Goal: Task Accomplishment & Management: Manage account settings

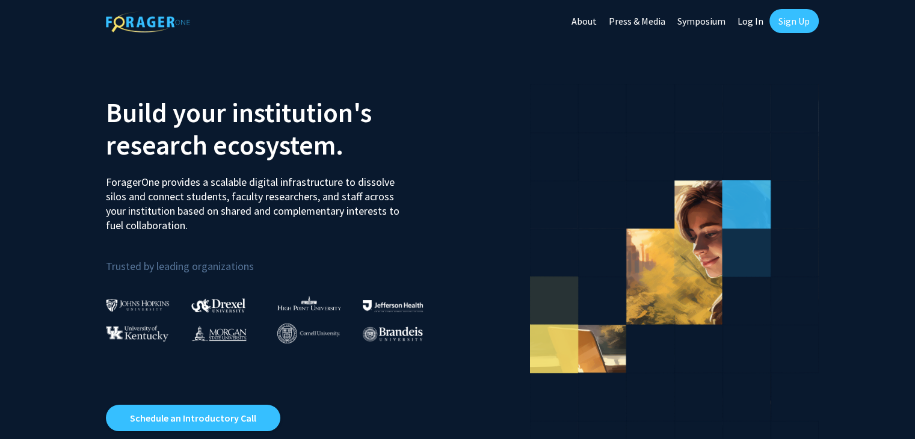
click at [784, 19] on link "Sign Up" at bounding box center [793, 21] width 49 height 24
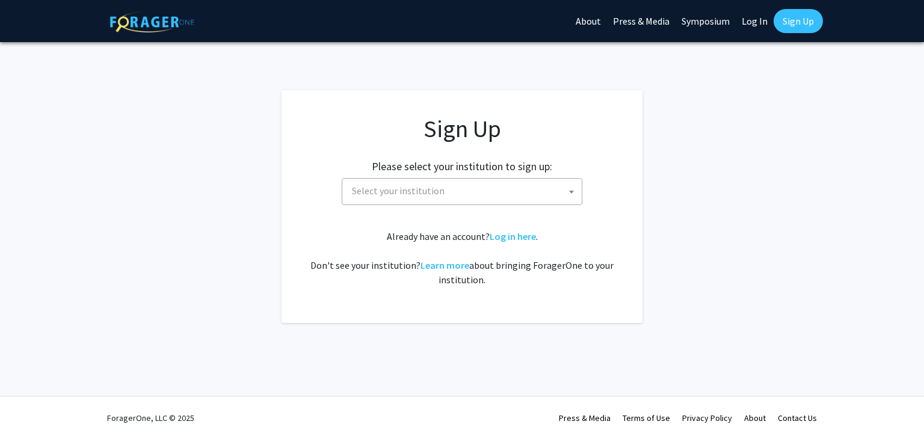
click at [566, 192] on span at bounding box center [571, 192] width 12 height 26
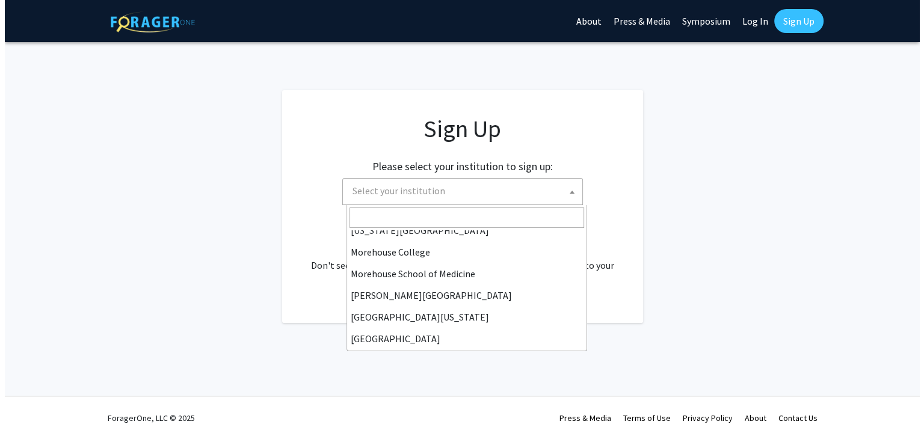
scroll to position [293, 0]
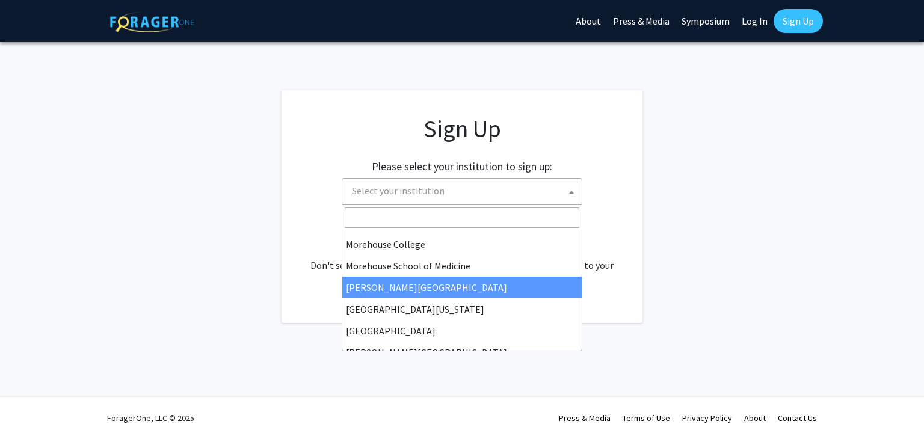
select select "20"
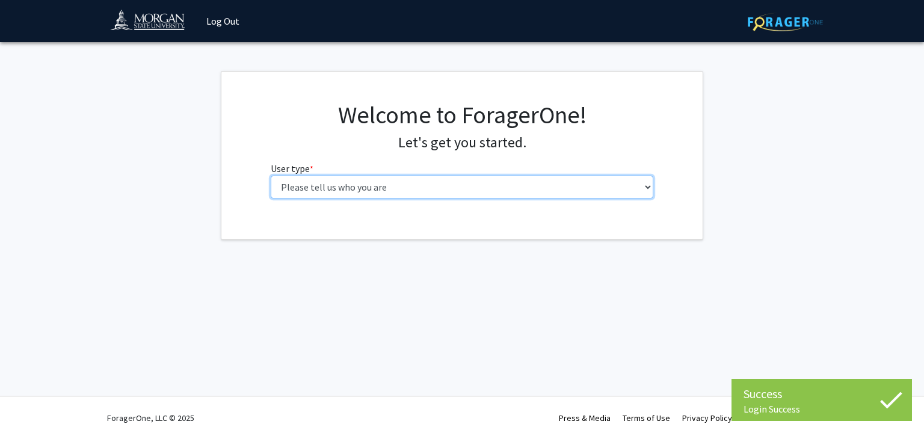
click at [397, 186] on select "Please tell us who you are Undergraduate Student Master's Student Doctoral Cand…" at bounding box center [462, 187] width 383 height 23
select select "1: undergrad"
click at [271, 176] on select "Please tell us who you are Undergraduate Student Master's Student Doctoral Cand…" at bounding box center [462, 187] width 383 height 23
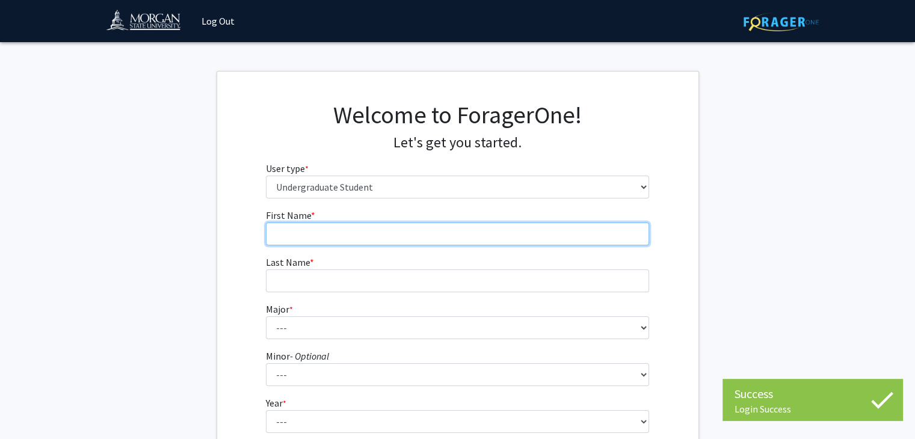
click at [371, 228] on input "First Name * required" at bounding box center [457, 233] width 383 height 23
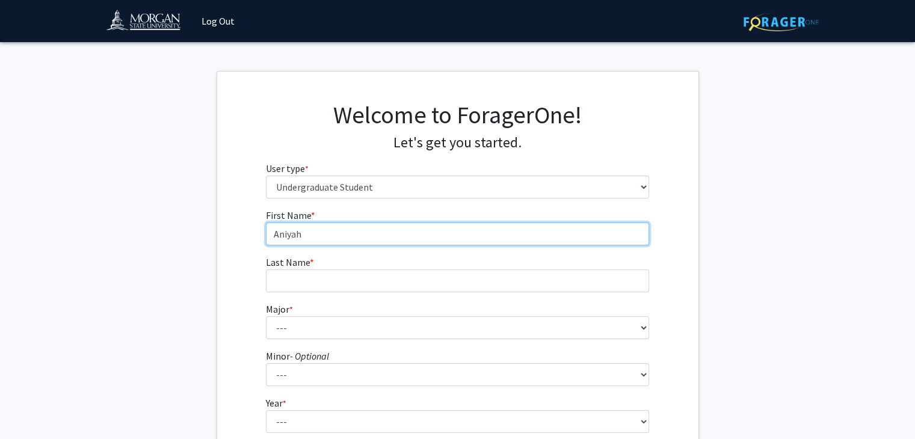
type input "Aniyah"
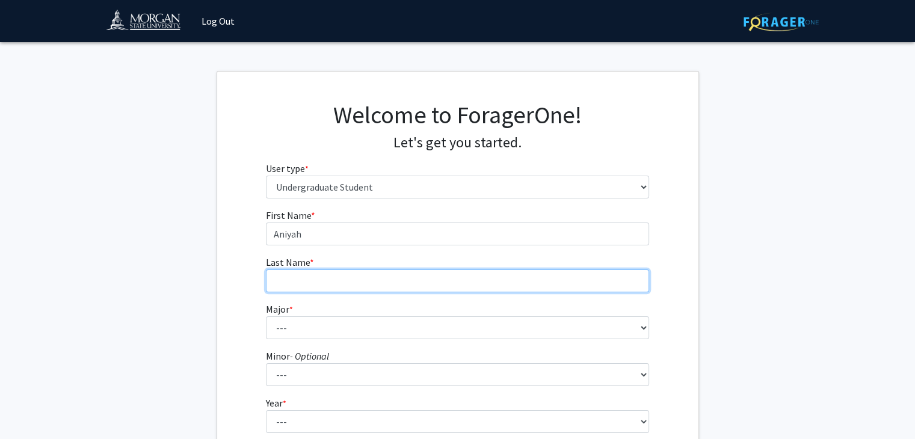
click at [372, 274] on input "Last Name * required" at bounding box center [457, 280] width 383 height 23
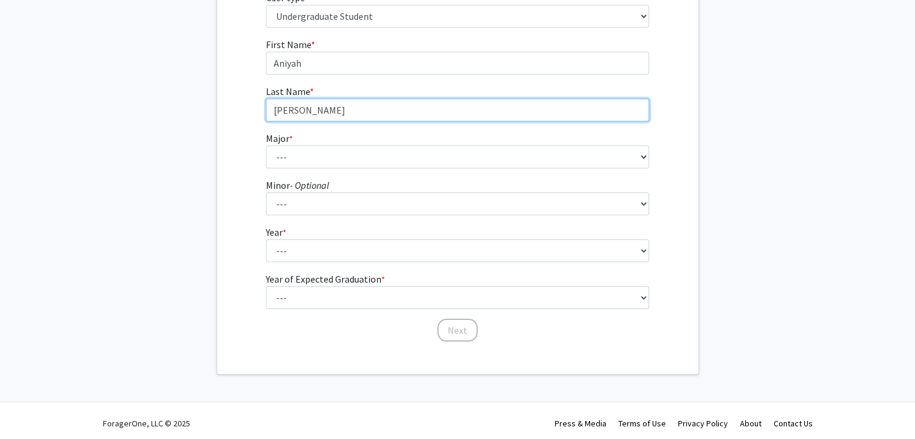
scroll to position [176, 0]
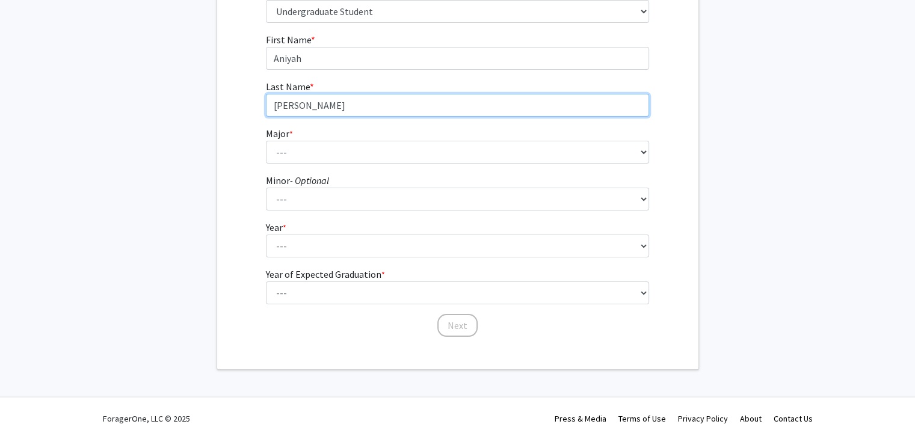
type input "[PERSON_NAME]"
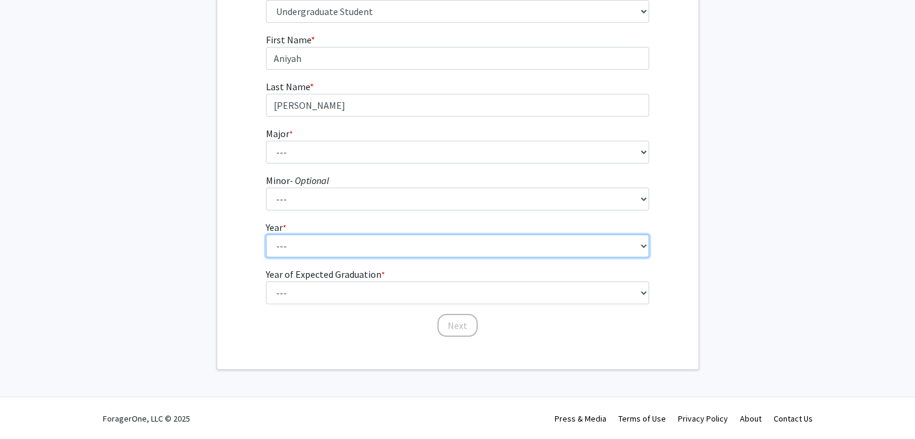
click at [392, 248] on select "--- First-year Sophomore Junior Senior Postbaccalaureate Certificate" at bounding box center [457, 246] width 383 height 23
select select "1: first-year"
click at [266, 235] on select "--- First-year Sophomore Junior Senior Postbaccalaureate Certificate" at bounding box center [457, 246] width 383 height 23
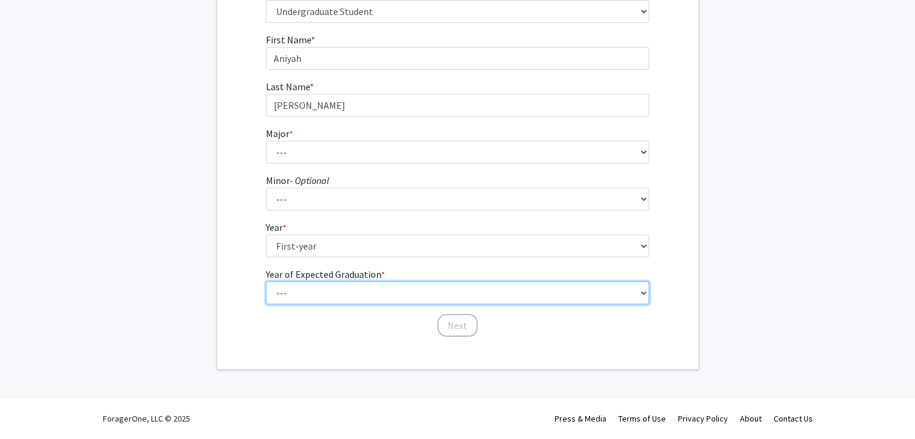
click at [348, 289] on select "--- 2025 2026 2027 2028 2029 2030 2031 2032 2033 2034" at bounding box center [457, 292] width 383 height 23
select select "5: 2029"
click at [266, 281] on select "--- 2025 2026 2027 2028 2029 2030 2031 2032 2033 2034" at bounding box center [457, 292] width 383 height 23
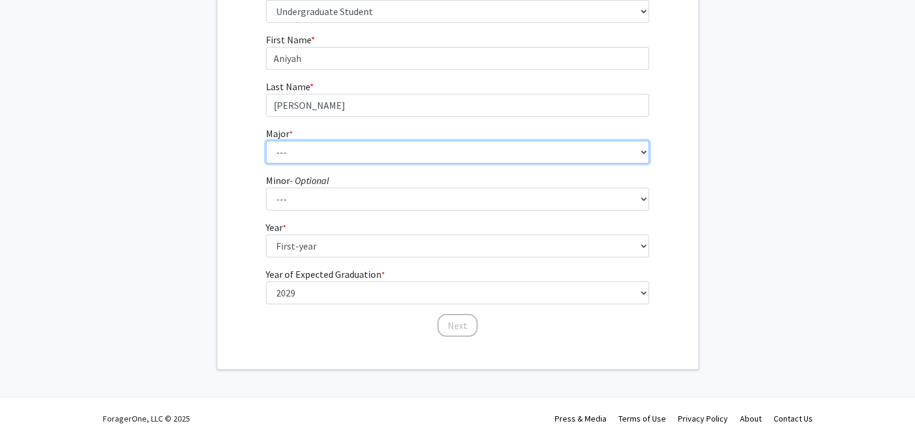
click at [429, 149] on select "--- Accounting Actuarial Science Applied Liberal Studies Architecture and Envir…" at bounding box center [457, 152] width 383 height 23
select select "46: 1636"
click at [266, 141] on select "--- Accounting Actuarial Science Applied Liberal Studies Architecture and Envir…" at bounding box center [457, 152] width 383 height 23
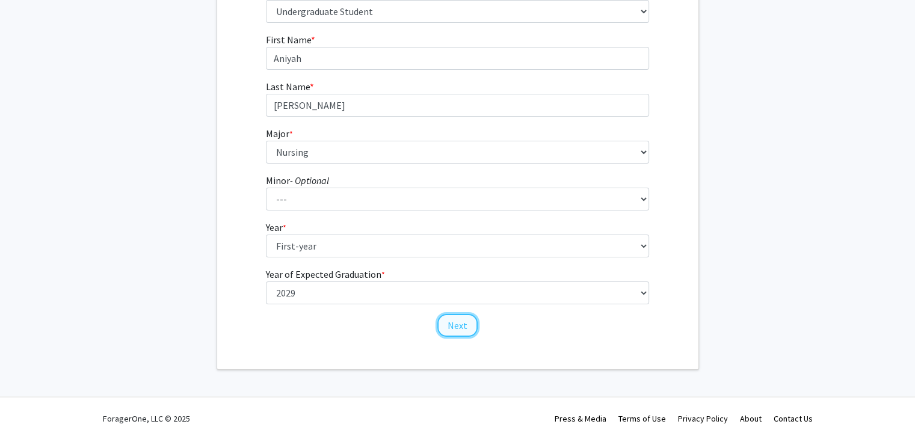
click at [464, 328] on button "Next" at bounding box center [457, 325] width 40 height 23
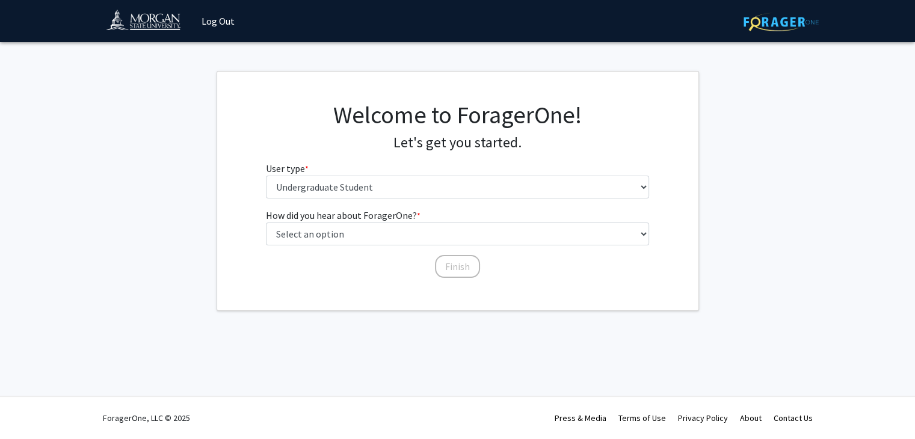
scroll to position [0, 0]
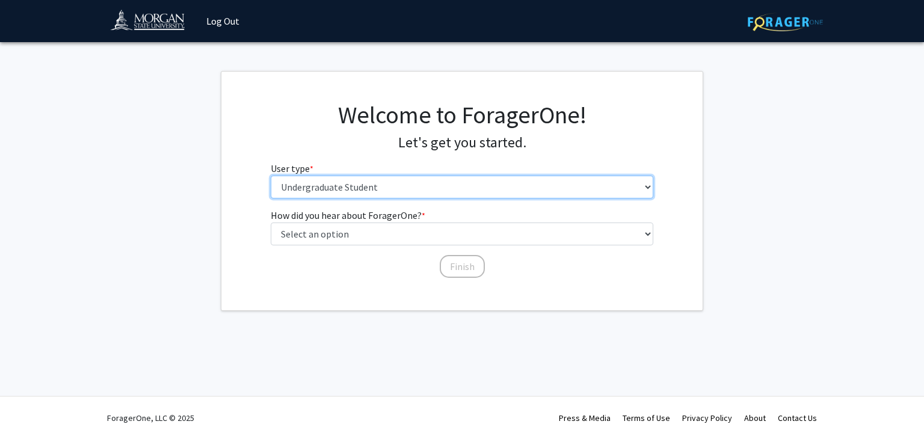
click at [460, 181] on select "Please tell us who you are Undergraduate Student Master's Student Doctoral Cand…" at bounding box center [462, 187] width 383 height 23
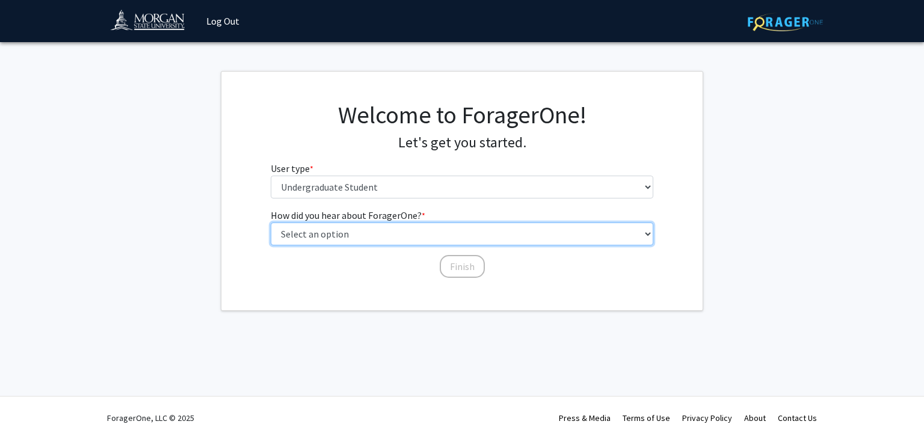
click at [426, 239] on select "Select an option Peer/student recommendation Faculty/staff recommendation Unive…" at bounding box center [462, 233] width 383 height 23
select select "3: university_website"
click at [271, 222] on select "Select an option Peer/student recommendation Faculty/staff recommendation Unive…" at bounding box center [462, 233] width 383 height 23
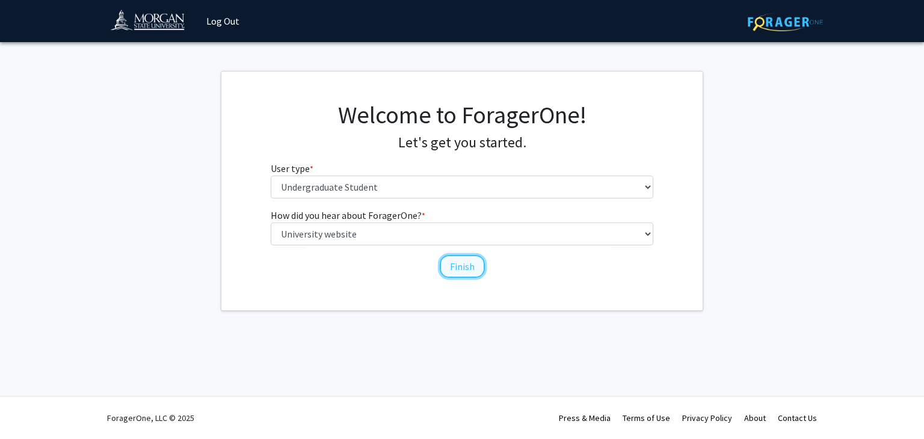
click at [449, 266] on button "Finish" at bounding box center [462, 266] width 45 height 23
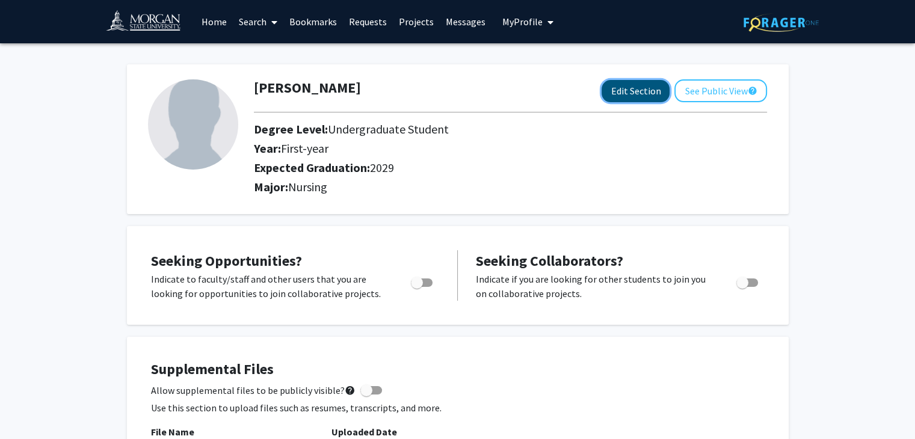
click at [613, 96] on button "Edit Section" at bounding box center [635, 91] width 68 height 22
select select "first-year"
select select "2029"
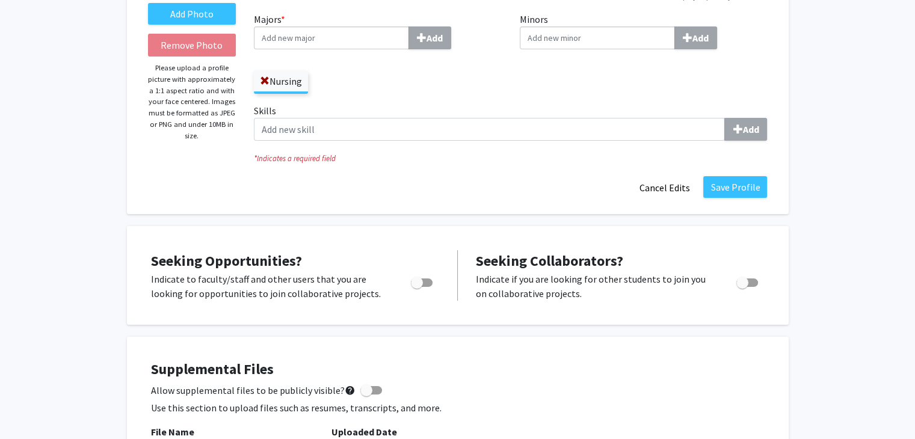
scroll to position [203, 0]
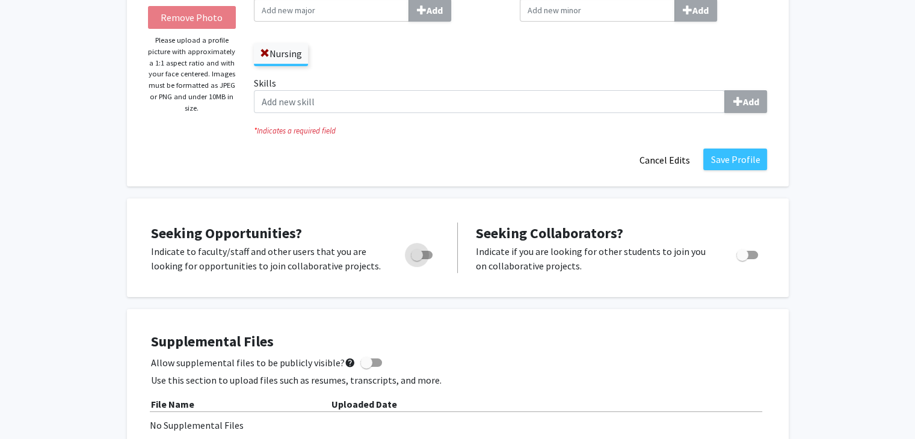
click at [422, 256] on span "Toggle" at bounding box center [417, 255] width 12 height 12
click at [417, 259] on input "Are you actively seeking opportunities?" at bounding box center [416, 259] width 1 height 1
checkbox input "true"
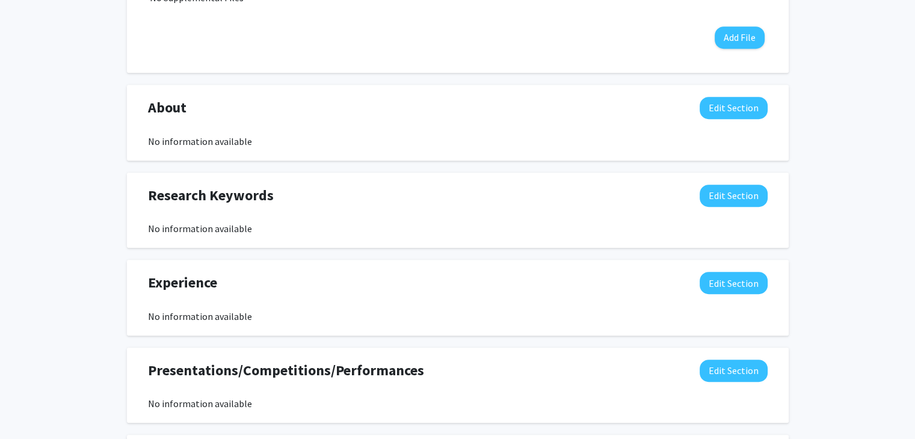
scroll to position [564, 0]
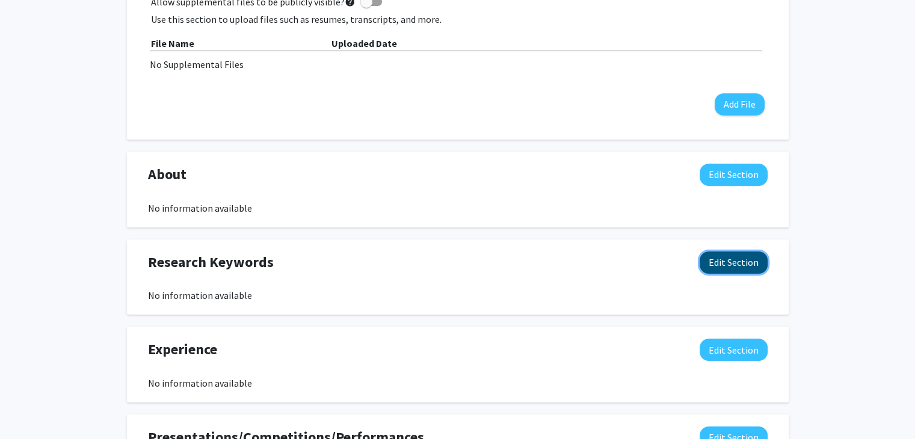
click at [753, 254] on button "Edit Section" at bounding box center [733, 262] width 68 height 22
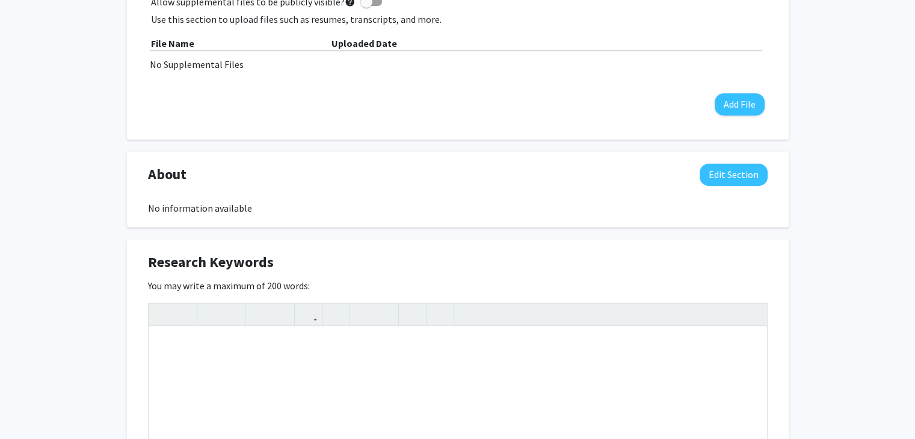
click at [794, 278] on div "Add Photo Remove Photo Please upload a profile picture with approximately a 1:1…" at bounding box center [457, 222] width 915 height 1487
click at [770, 270] on div "Research Keywords Edit Section" at bounding box center [457, 265] width 637 height 28
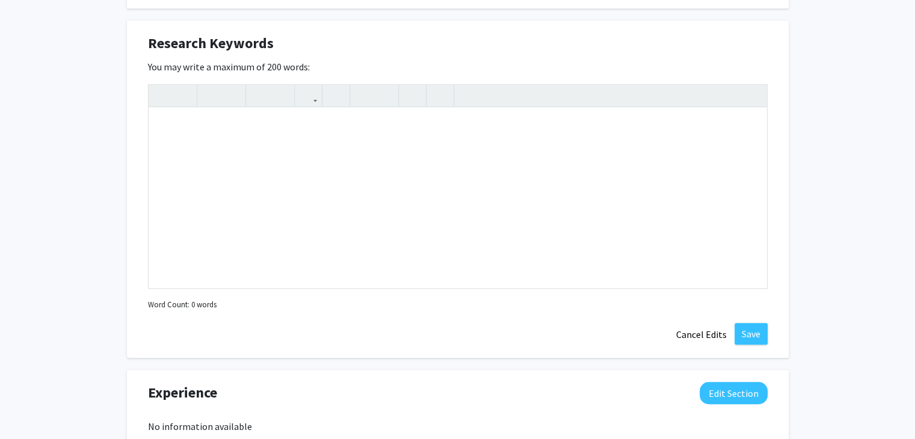
scroll to position [805, 0]
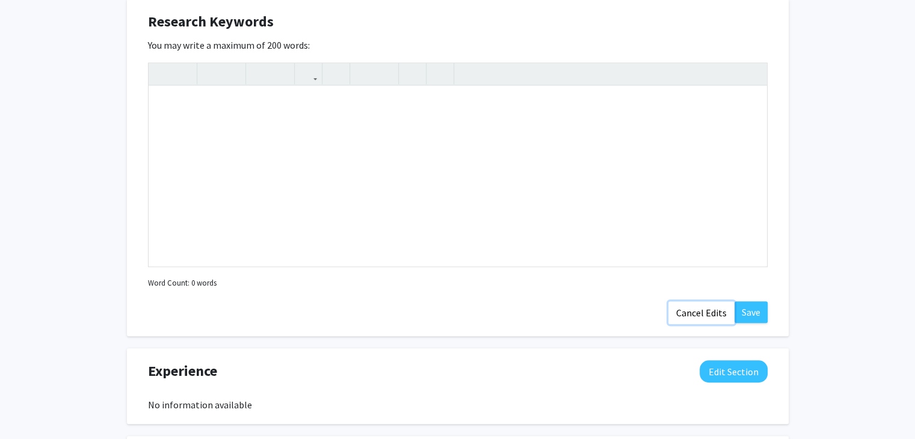
click at [707, 308] on button "Cancel Edits" at bounding box center [701, 312] width 66 height 23
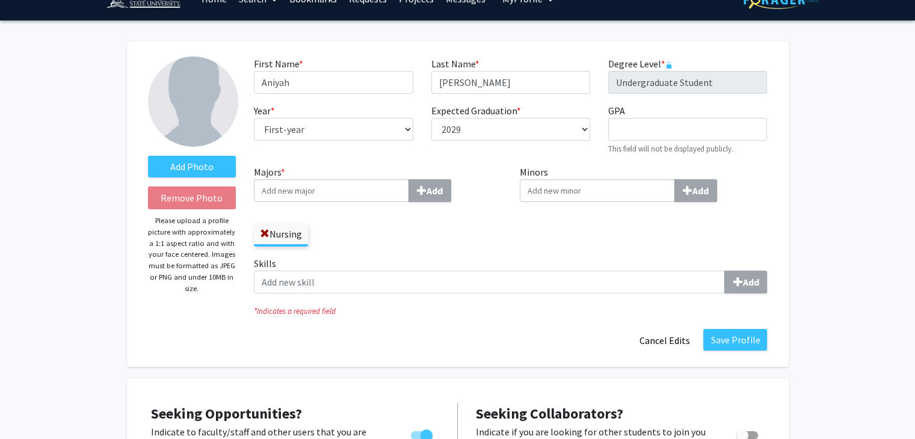
scroll to position [0, 0]
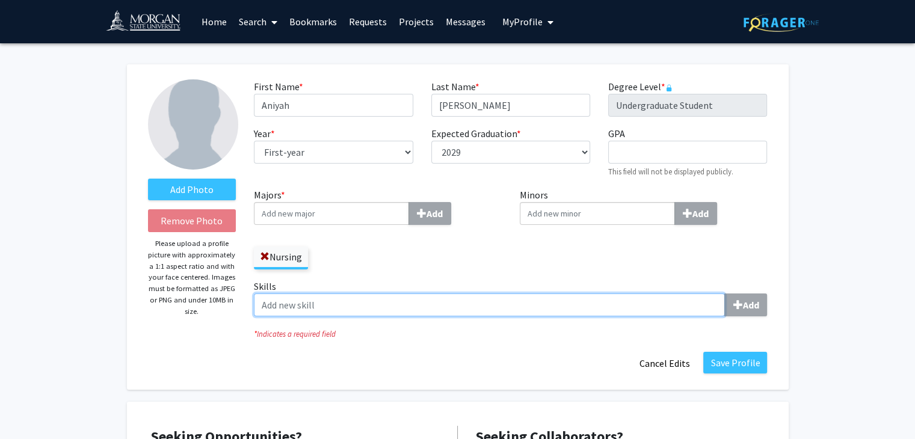
click at [590, 311] on input "Skills Add" at bounding box center [489, 304] width 471 height 23
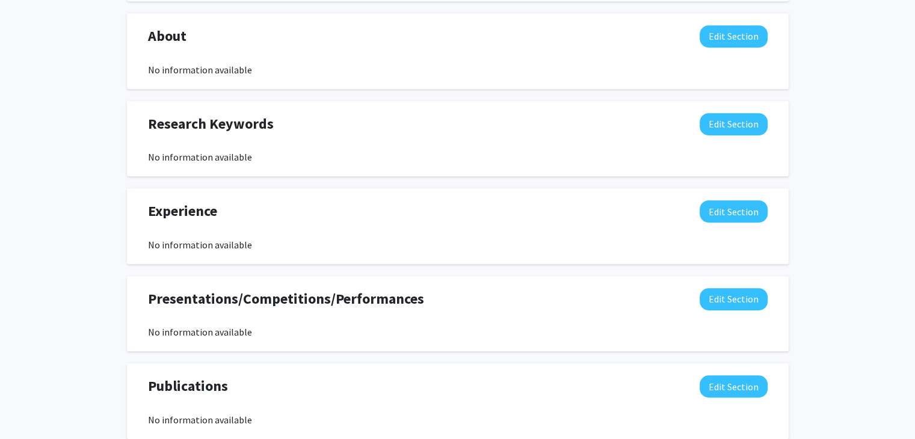
scroll to position [722, 0]
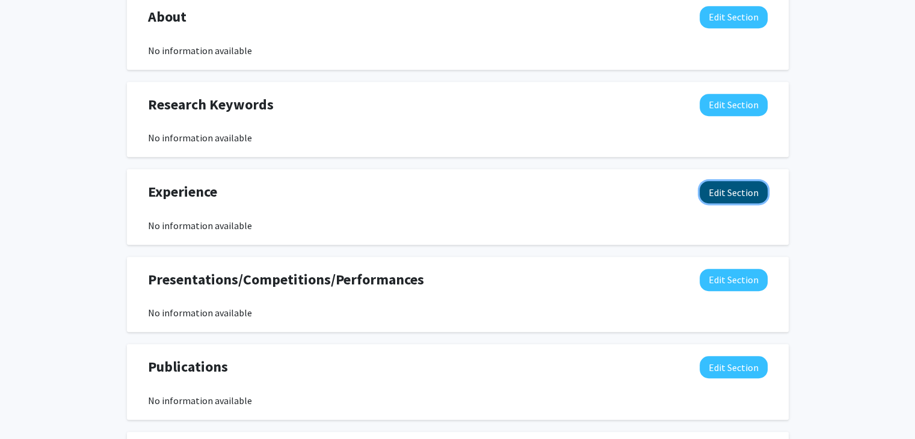
click at [716, 185] on button "Edit Section" at bounding box center [733, 192] width 68 height 22
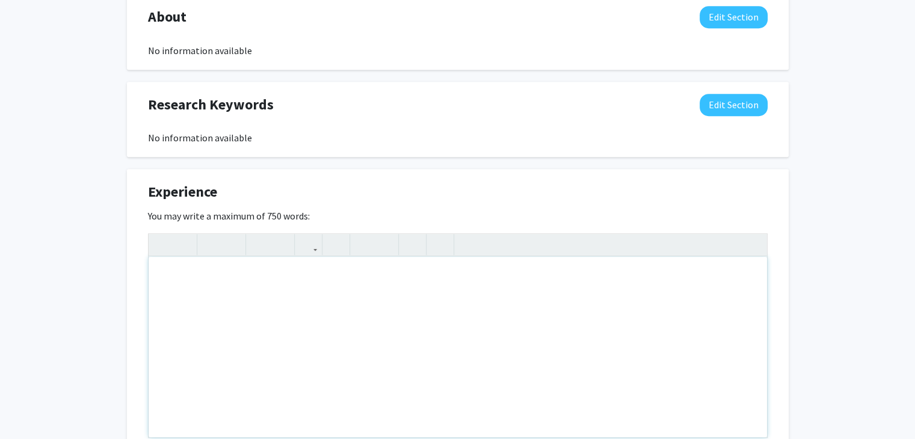
click at [509, 289] on div "Note to users with screen readers: Please deactivate our accessibility plugin f…" at bounding box center [458, 347] width 618 height 180
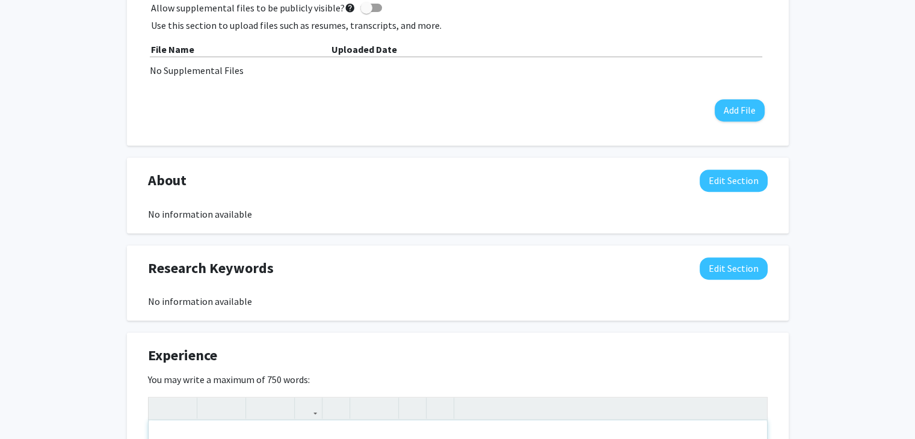
scroll to position [661, 0]
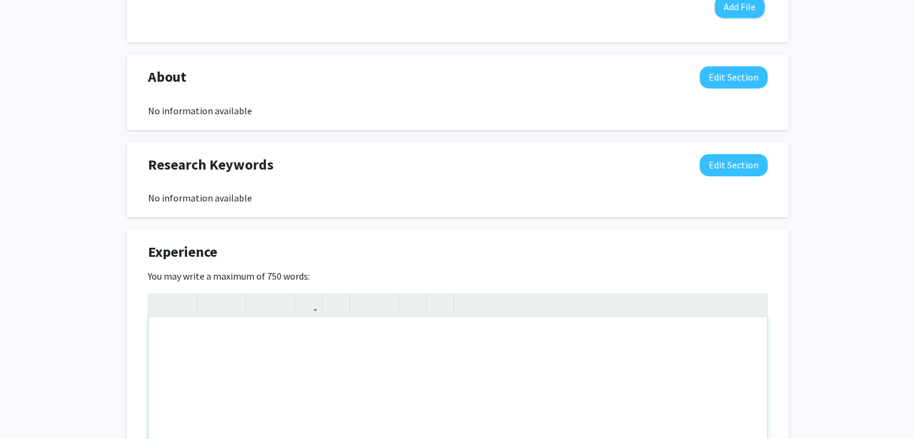
type textarea "I"
click at [832, 409] on div "Add Photo Remove Photo Please upload a profile picture with approximately a 1:1…" at bounding box center [457, 125] width 915 height 1487
click at [880, 314] on div "Add Photo Remove Photo Please upload a profile picture with approximately a 1:1…" at bounding box center [457, 125] width 915 height 1487
click at [879, 321] on div "Add Photo Remove Photo Please upload a profile picture with approximately a 1:1…" at bounding box center [457, 125] width 915 height 1487
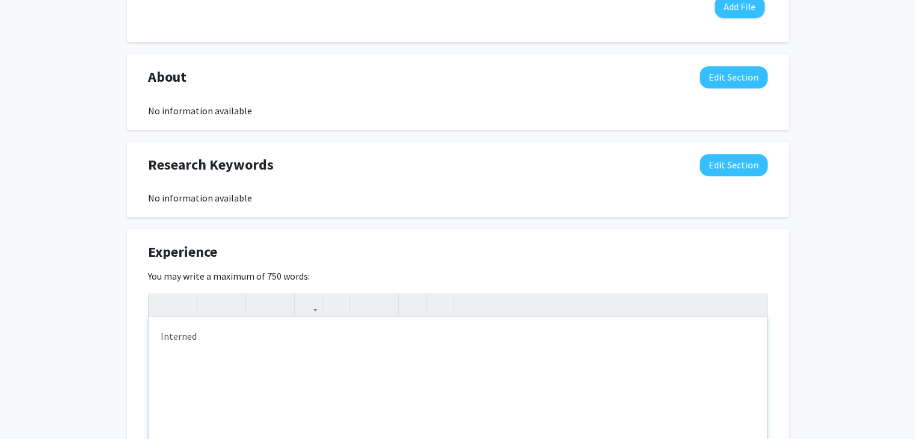
click at [235, 346] on div "Interned" at bounding box center [458, 407] width 618 height 180
click at [752, 393] on div "Interned" at bounding box center [458, 407] width 618 height 180
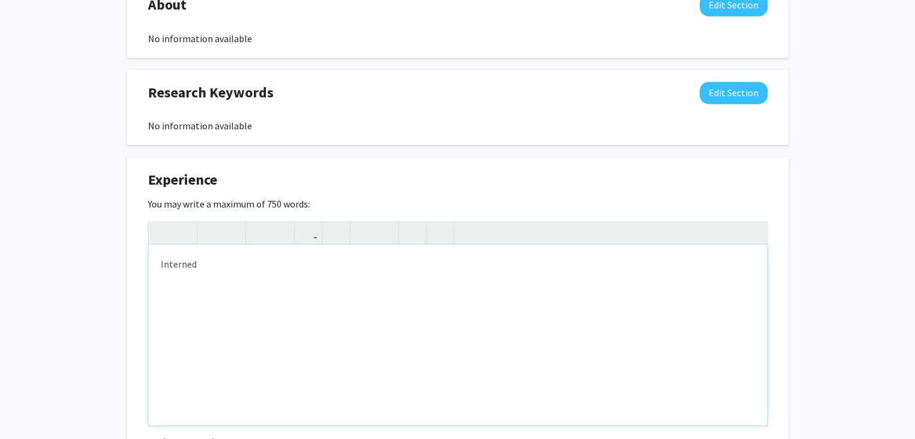
scroll to position [842, 0]
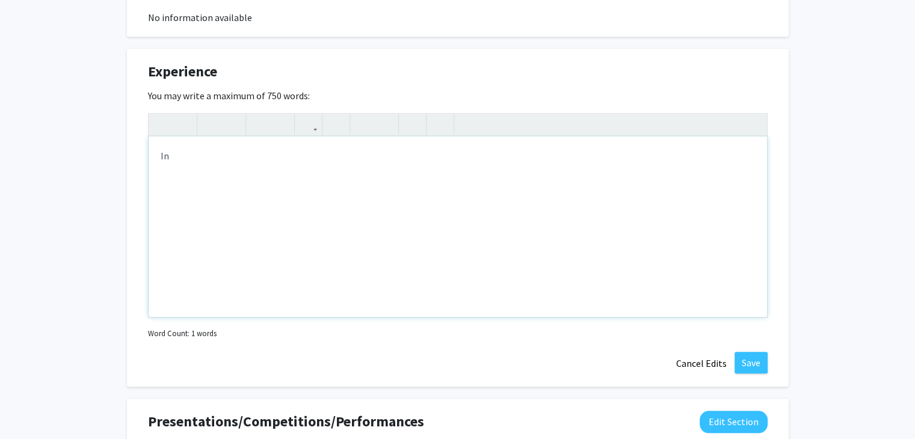
type textarea "I"
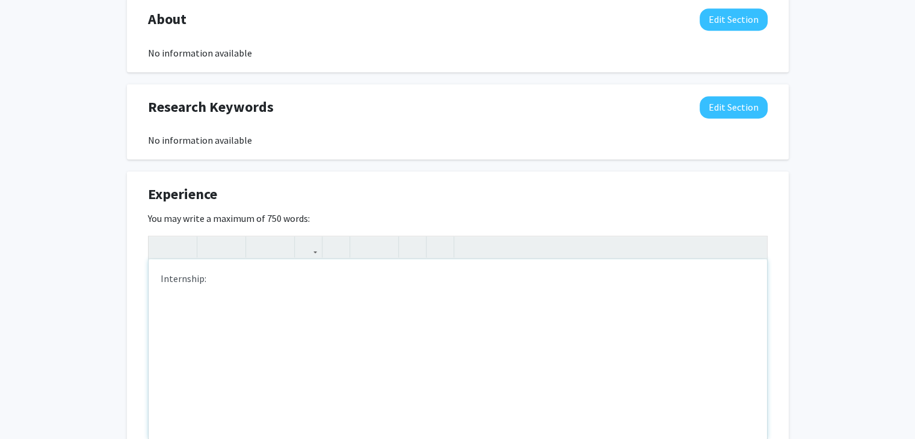
scroll to position [722, 0]
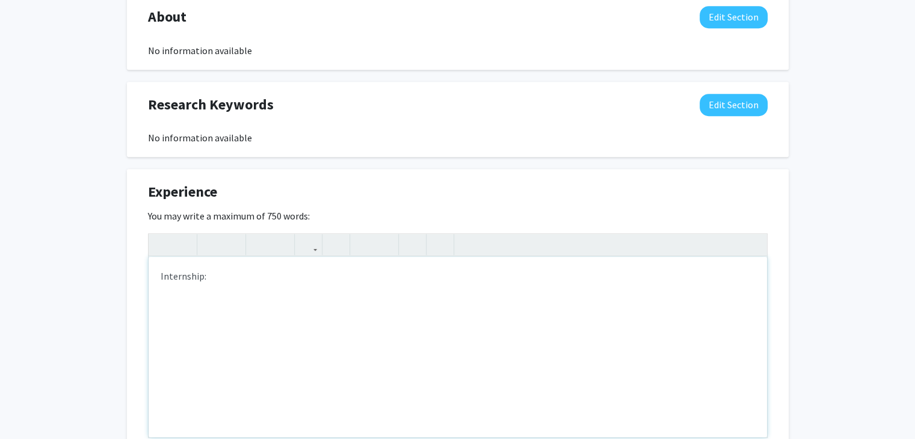
click at [277, 272] on div "Internship:" at bounding box center [458, 347] width 618 height 180
drag, startPoint x: 231, startPoint y: 280, endPoint x: 143, endPoint y: 288, distance: 88.2
click at [143, 288] on div "Experience Edit Section You may write a maximum of 750 words: Internship:&nbsp;…" at bounding box center [457, 338] width 661 height 338
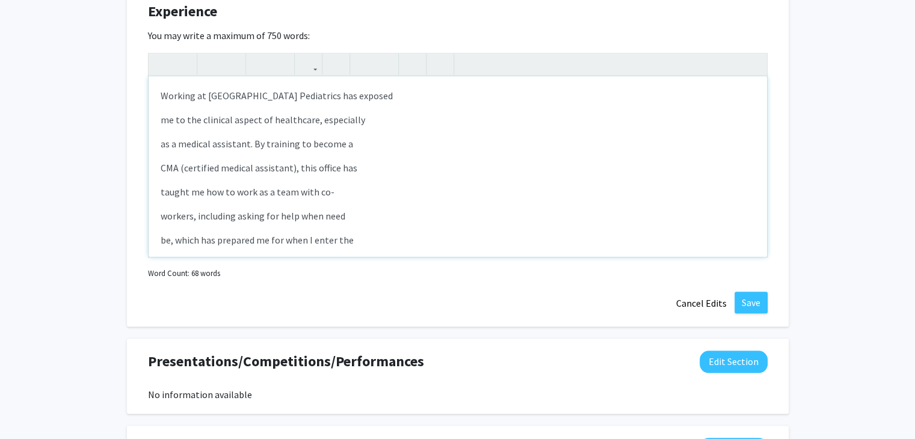
scroll to position [0, 0]
click at [161, 120] on p "me to the clinical aspect of healthcare, especially" at bounding box center [458, 119] width 594 height 14
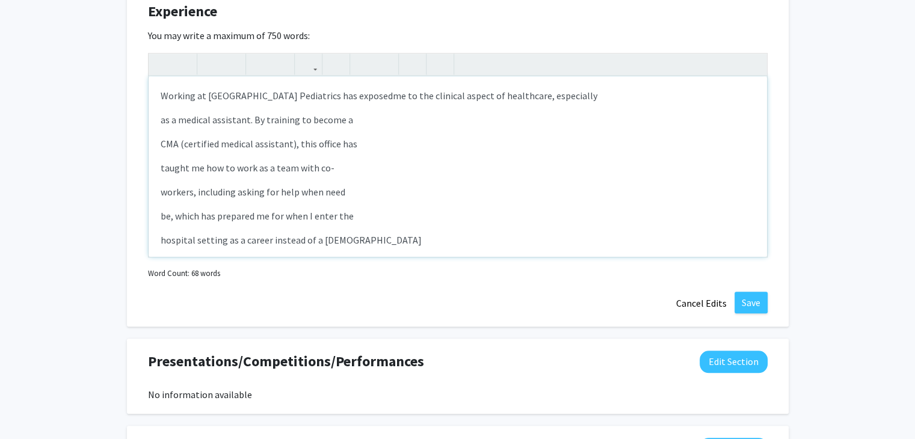
click at [162, 117] on p "as a medical assistant. By training to become a" at bounding box center [458, 119] width 594 height 14
click at [161, 120] on p "as a medical assistant. By training to become a" at bounding box center [458, 119] width 594 height 14
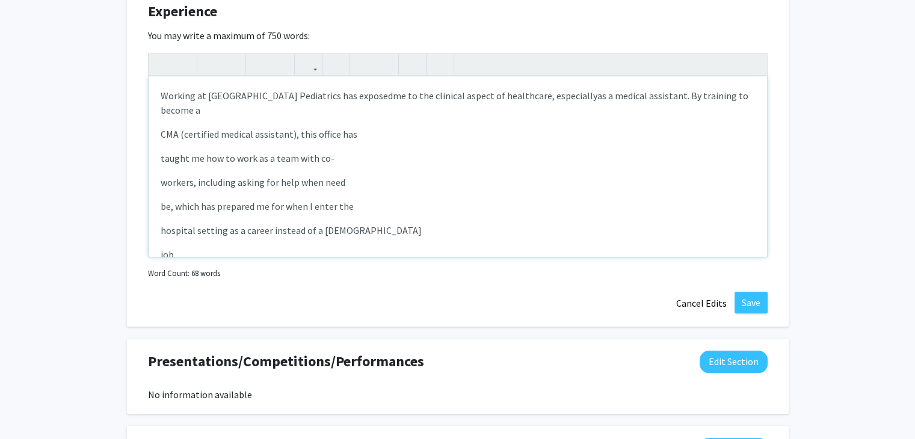
click at [163, 127] on p "CMA (certified medical assistant), this office has" at bounding box center [458, 134] width 594 height 14
click at [159, 118] on div "Working at [GEOGRAPHIC_DATA] Pediatrics has exposed me to the clinical aspect o…" at bounding box center [458, 166] width 618 height 180
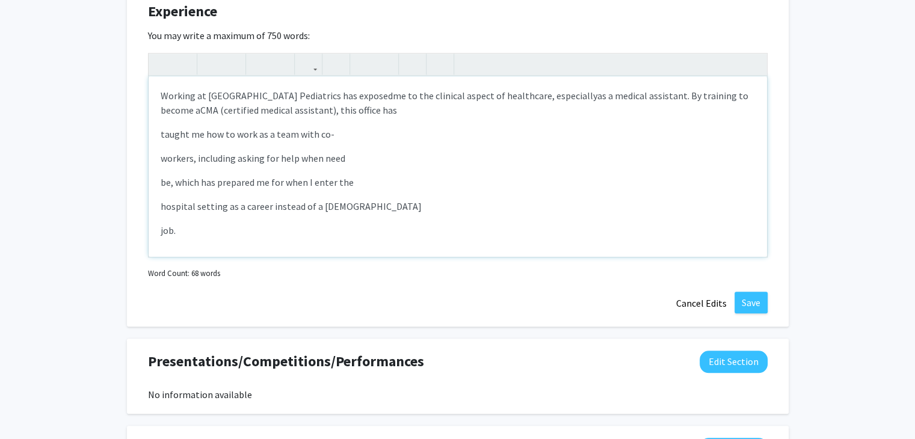
click at [156, 129] on div "Working at [GEOGRAPHIC_DATA] Pediatrics has exposed me to the clinical aspect o…" at bounding box center [458, 166] width 618 height 180
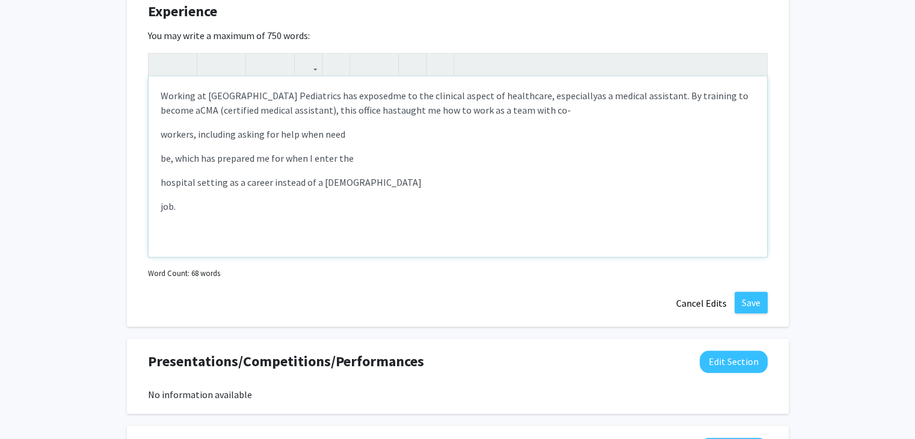
click at [158, 137] on div "Working at [GEOGRAPHIC_DATA] Pediatrics has exposed me to the clinical aspect o…" at bounding box center [458, 166] width 618 height 180
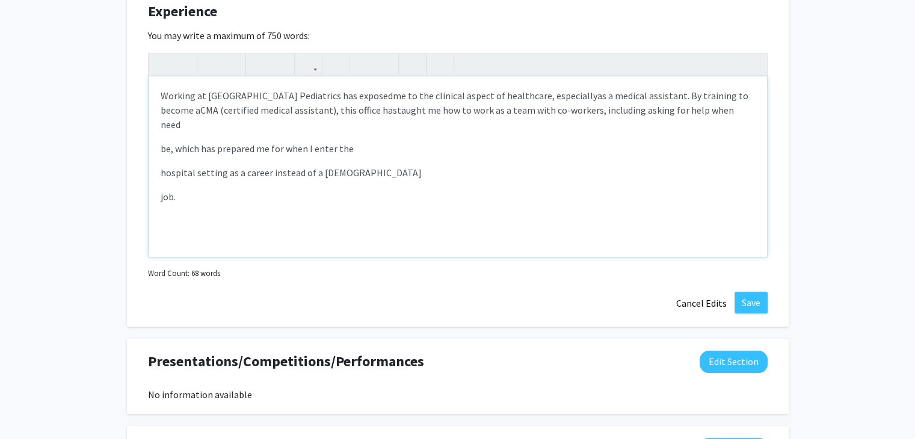
click at [158, 137] on div "Working at [GEOGRAPHIC_DATA] Pediatrics has exposed me to the clinical aspect o…" at bounding box center [458, 166] width 618 height 180
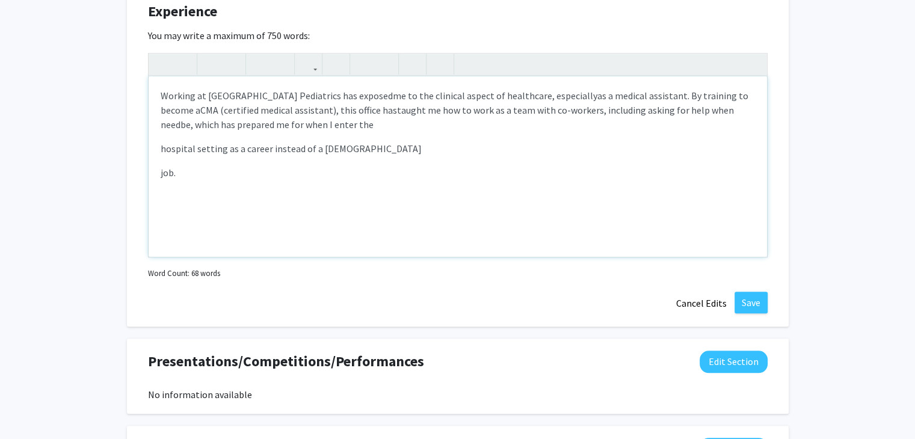
click at [159, 126] on div "Working at [GEOGRAPHIC_DATA] Pediatrics has exposed me to the clinical aspect o…" at bounding box center [458, 166] width 618 height 180
click at [161, 149] on p "hospital setting as a career instead of a [DEMOGRAPHIC_DATA]" at bounding box center [458, 148] width 594 height 14
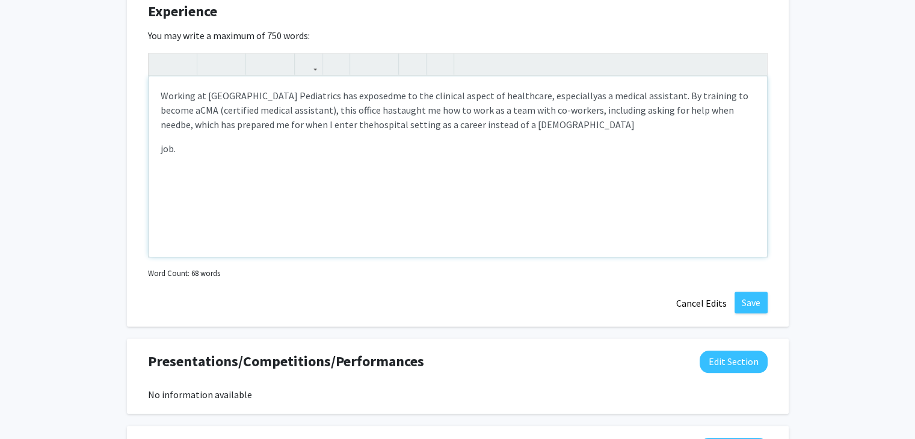
click at [156, 152] on div "Working at [GEOGRAPHIC_DATA] Pediatrics has exposed me to the clinical aspect o…" at bounding box center [458, 166] width 618 height 180
drag, startPoint x: 296, startPoint y: 115, endPoint x: 299, endPoint y: 126, distance: 12.0
click at [297, 122] on p "Working at [GEOGRAPHIC_DATA] Pediatrics has exposed me to the clinical aspect o…" at bounding box center [458, 109] width 594 height 43
click at [373, 126] on span "hospital setting as a career instead of a [DEMOGRAPHIC_DATA]" at bounding box center [503, 124] width 261 height 12
click at [515, 111] on span "workers, including asking for help when need" at bounding box center [447, 117] width 573 height 26
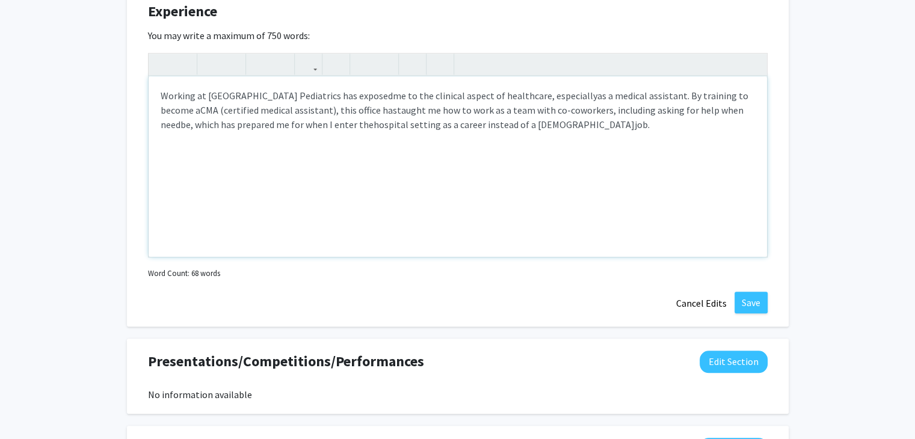
click at [489, 115] on p "Working at [GEOGRAPHIC_DATA] Pediatrics has exposed me to the clinical aspect o…" at bounding box center [458, 109] width 594 height 43
click at [496, 109] on span "taught me how to work as a team with co-" at bounding box center [484, 110] width 174 height 12
click at [671, 114] on span "coworkers, including asking for help when need" at bounding box center [445, 117] width 568 height 26
click at [200, 111] on span "CMA (certified medical assistant), this office has" at bounding box center [298, 110] width 197 height 12
click at [200, 110] on span "CMA (certified medical assistant), this office has" at bounding box center [298, 110] width 197 height 12
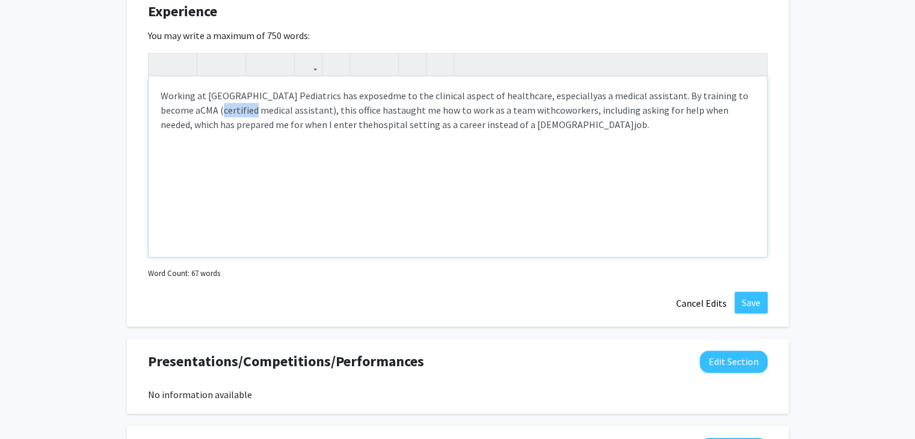
drag, startPoint x: 197, startPoint y: 109, endPoint x: 164, endPoint y: 109, distance: 33.1
click at [200, 109] on span "CMA (certified medical assistant), this office has" at bounding box center [298, 110] width 197 height 12
click at [238, 111] on span "CMA (Certified Clinical medical assistant), this office has" at bounding box center [315, 110] width 230 height 12
click at [266, 111] on span "CMA (Certified Clinical Medical assistant), this office has" at bounding box center [314, 110] width 229 height 12
type textarea "<p>Working at [GEOGRAPHIC_DATA] Pediatrics has exposed&nbsp;<span style="font-s…"
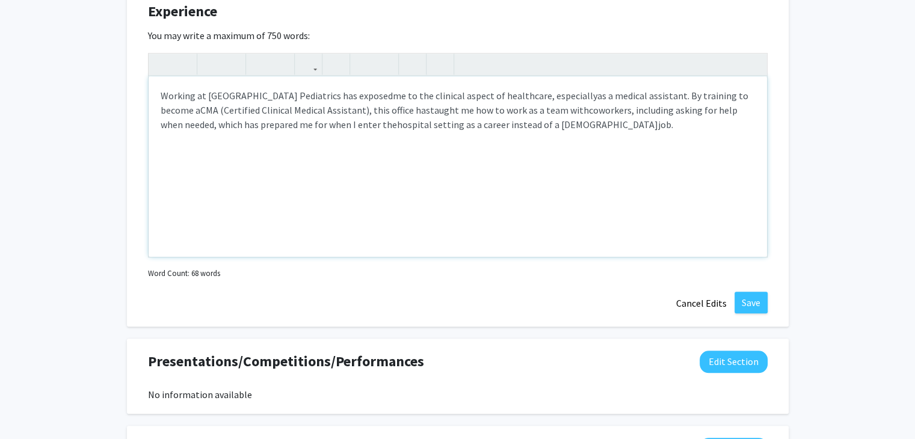
click at [434, 122] on span "hospital setting as a career instead of a [DEMOGRAPHIC_DATA]" at bounding box center [527, 124] width 261 height 12
click at [702, 154] on div "Working at [GEOGRAPHIC_DATA] Pediatrics has exposed me to the clinical aspect o…" at bounding box center [458, 166] width 618 height 180
click at [426, 125] on span "hospital setting as a career instead of a [DEMOGRAPHIC_DATA]" at bounding box center [527, 124] width 261 height 12
click at [543, 121] on p "Working at [GEOGRAPHIC_DATA] Pediatrics has exposed me to the clinical aspect o…" at bounding box center [458, 109] width 594 height 43
click at [449, 124] on span "hospital setting as a career instead of a [DEMOGRAPHIC_DATA]" at bounding box center [527, 124] width 261 height 12
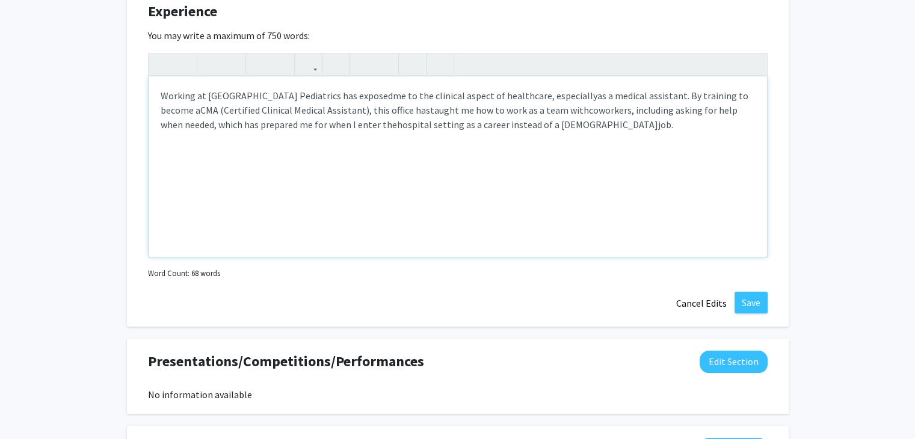
click at [359, 211] on div "Working at [GEOGRAPHIC_DATA] Pediatrics has exposed me to the clinical aspect o…" at bounding box center [458, 166] width 618 height 180
click at [443, 120] on span "hospital setting as a career instead of a [DEMOGRAPHIC_DATA]" at bounding box center [527, 124] width 261 height 12
click at [367, 170] on div "Working at [GEOGRAPHIC_DATA] Pediatrics has exposed me to the clinical aspect o…" at bounding box center [458, 166] width 618 height 180
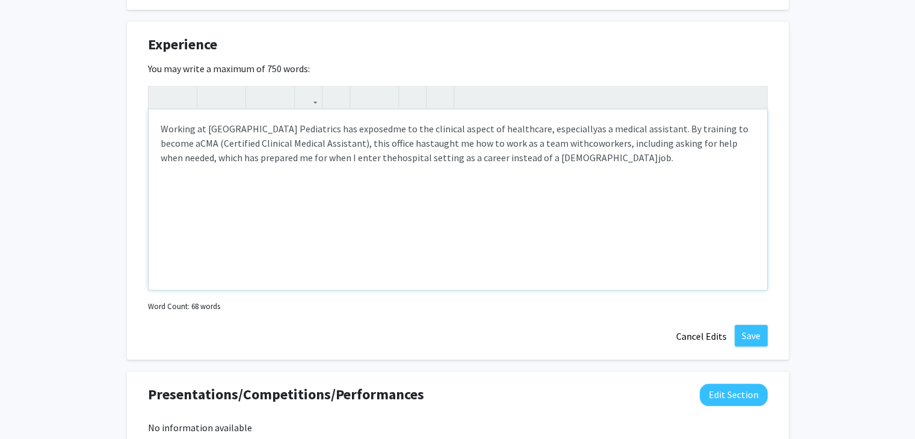
scroll to position [842, 0]
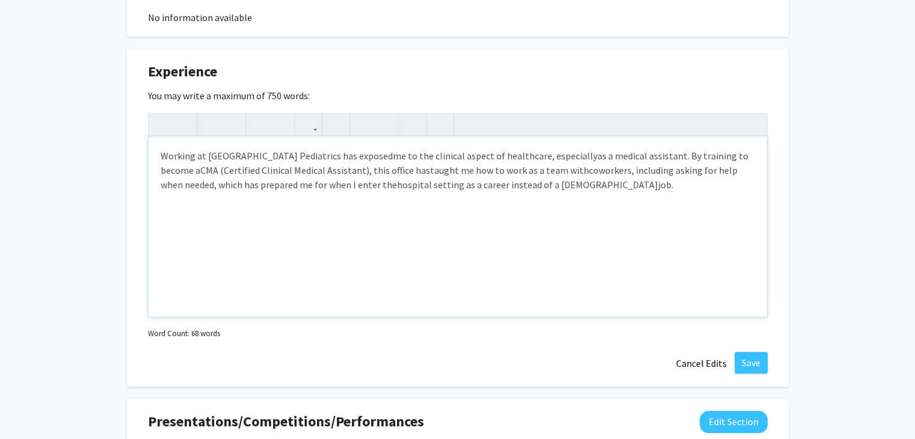
click at [162, 149] on p "Working at [GEOGRAPHIC_DATA] Pediatrics has exposed me to the clinical aspect o…" at bounding box center [458, 170] width 594 height 43
click at [165, 145] on div "Working at [GEOGRAPHIC_DATA] Pediatrics has exposed me to the clinical aspect o…" at bounding box center [458, 227] width 618 height 180
click at [161, 137] on div "Working at [GEOGRAPHIC_DATA] Pediatrics has exposed me to the clinical aspect o…" at bounding box center [458, 227] width 618 height 180
